Goal: Use online tool/utility: Utilize a website feature to perform a specific function

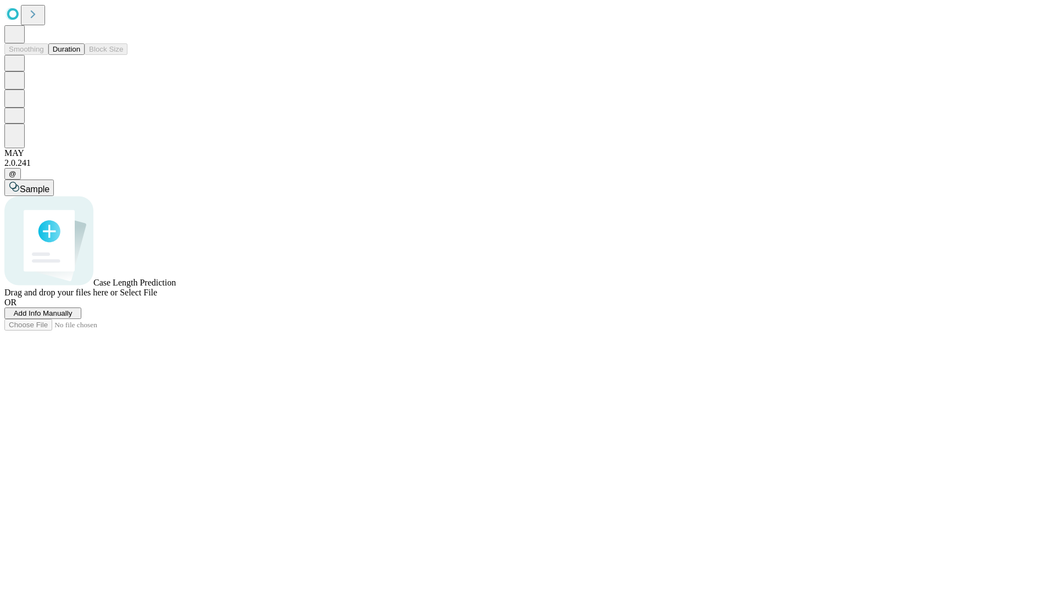
click at [73, 318] on span "Add Info Manually" at bounding box center [43, 313] width 59 height 8
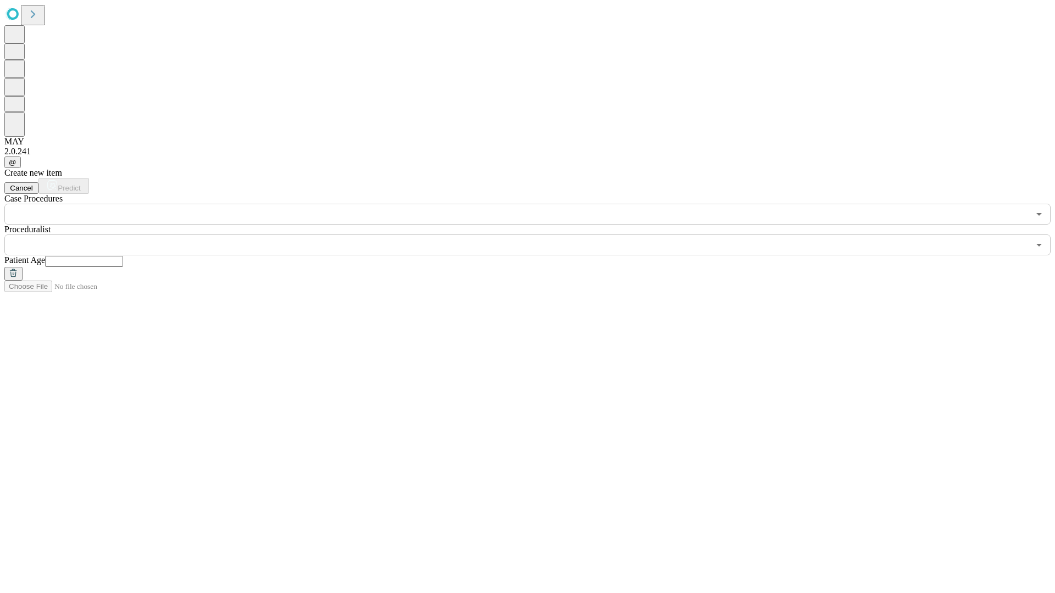
click at [123, 256] on input "text" at bounding box center [84, 261] width 78 height 11
type input "**"
click at [535, 235] on input "text" at bounding box center [516, 245] width 1025 height 21
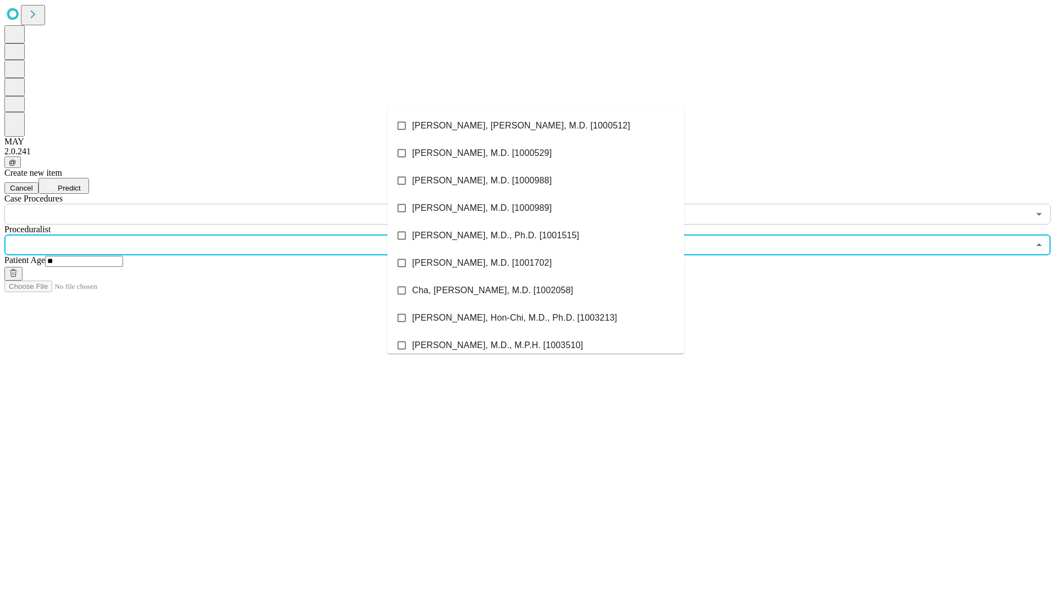
click at [536, 126] on li "[PERSON_NAME], [PERSON_NAME], M.D. [1000512]" at bounding box center [535, 125] width 297 height 27
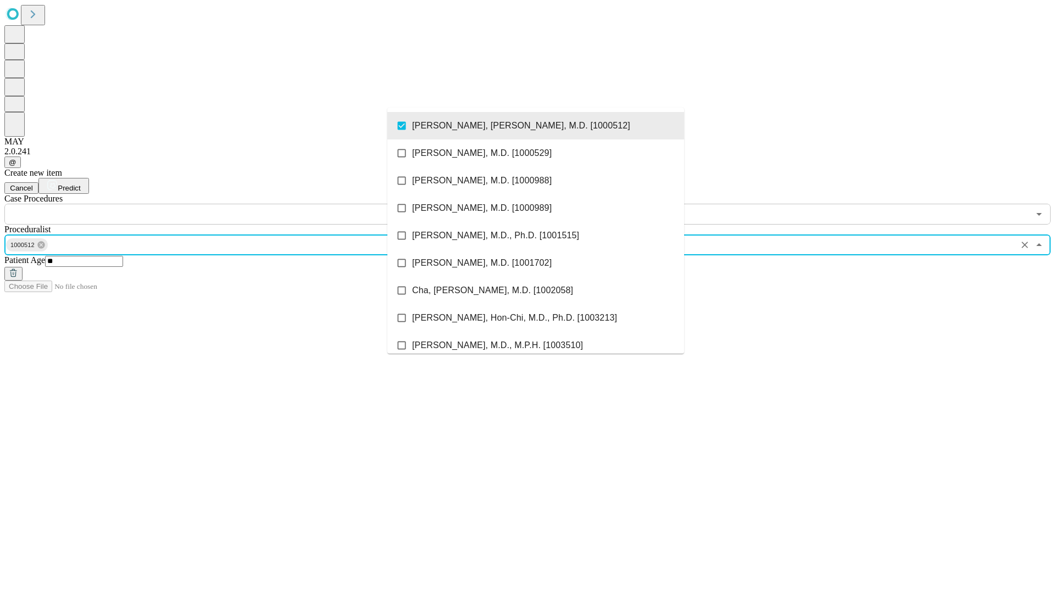
click at [231, 204] on input "text" at bounding box center [516, 214] width 1025 height 21
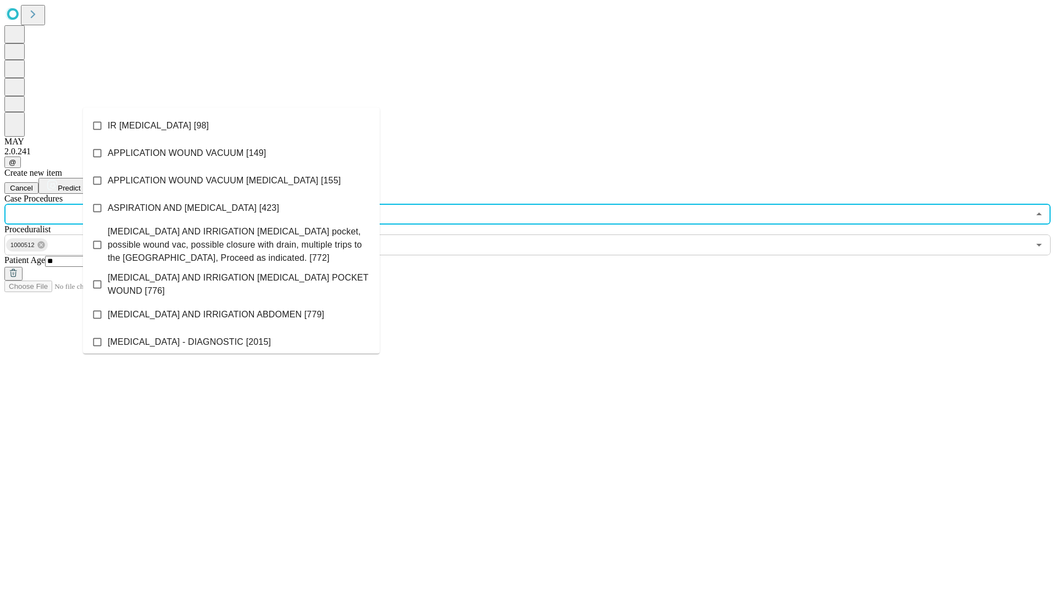
click at [231, 126] on li "IR [MEDICAL_DATA] [98]" at bounding box center [231, 125] width 297 height 27
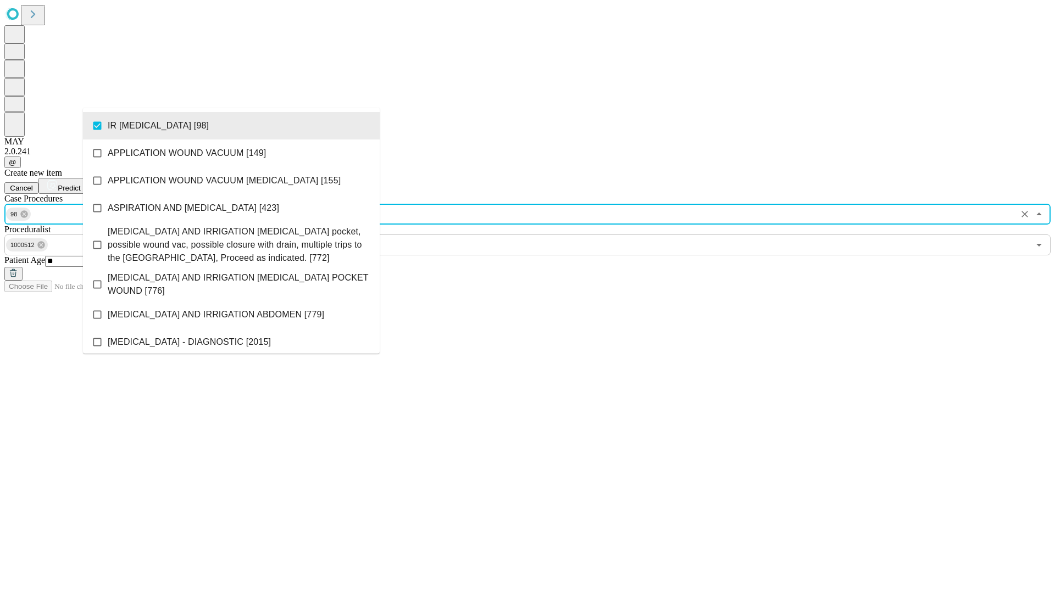
click at [80, 184] on span "Predict" at bounding box center [69, 188] width 23 height 8
